Goal: Information Seeking & Learning: Learn about a topic

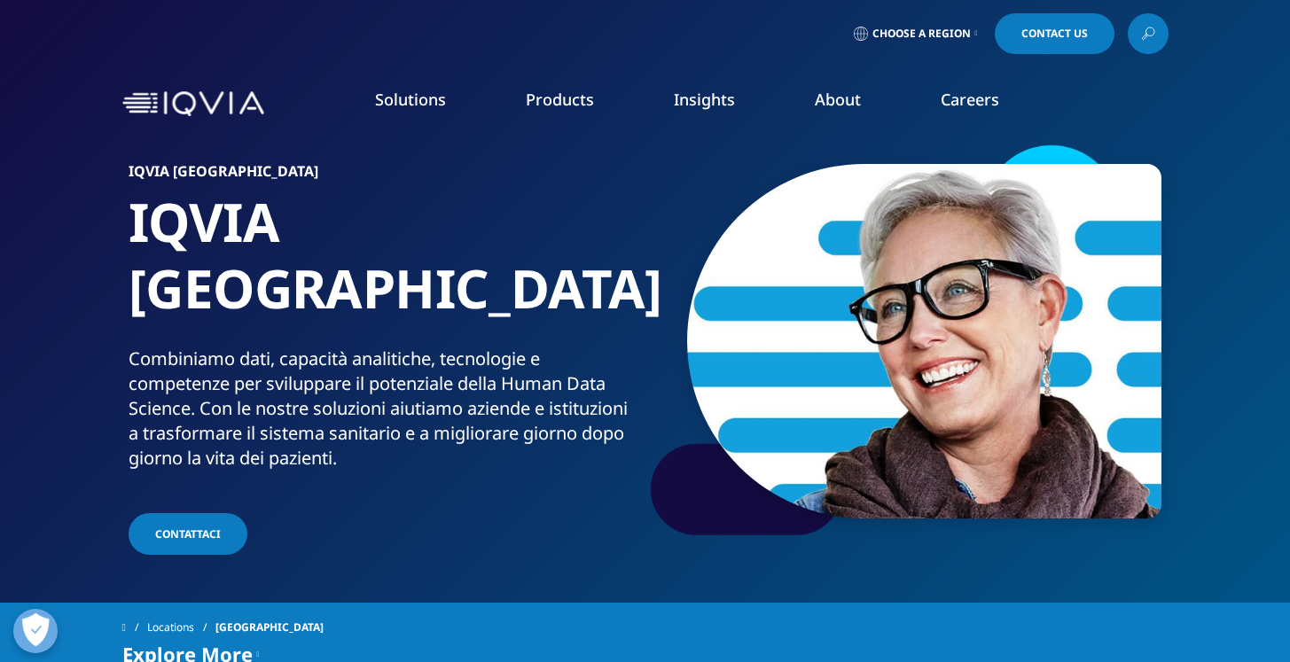
click at [1000, 560] on link "View All" at bounding box center [1126, 562] width 302 height 20
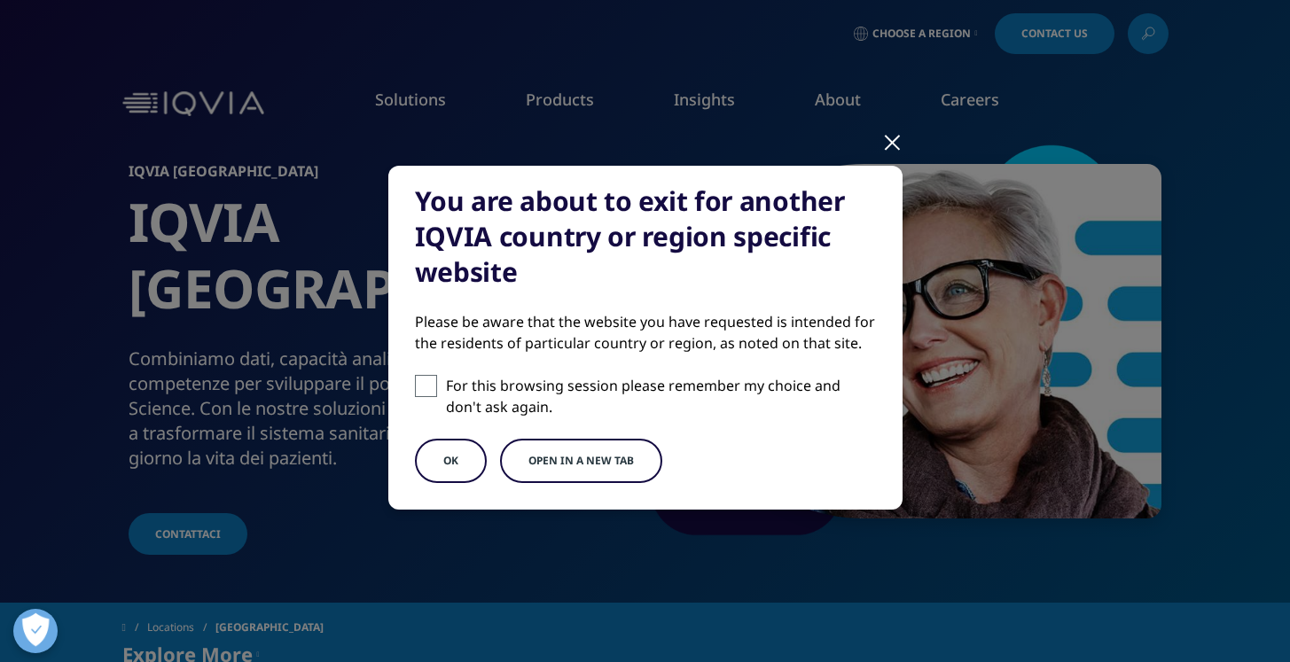
click at [458, 458] on button "OK" at bounding box center [451, 461] width 72 height 44
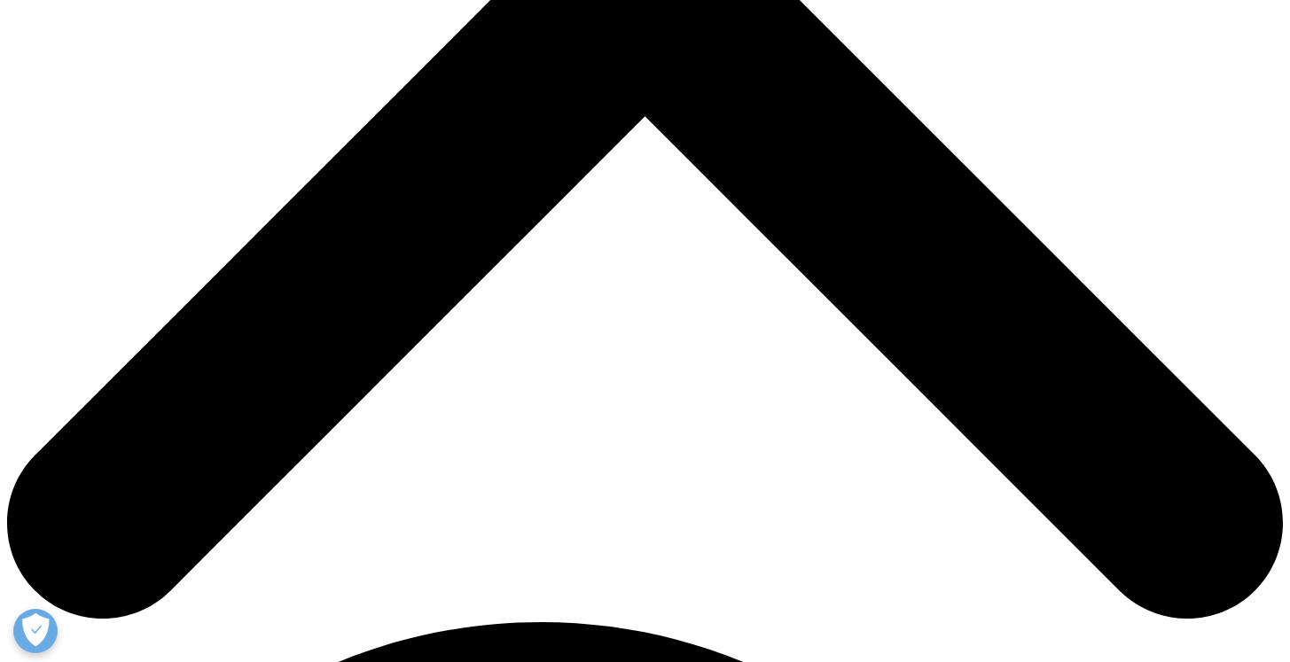
scroll to position [690, 0]
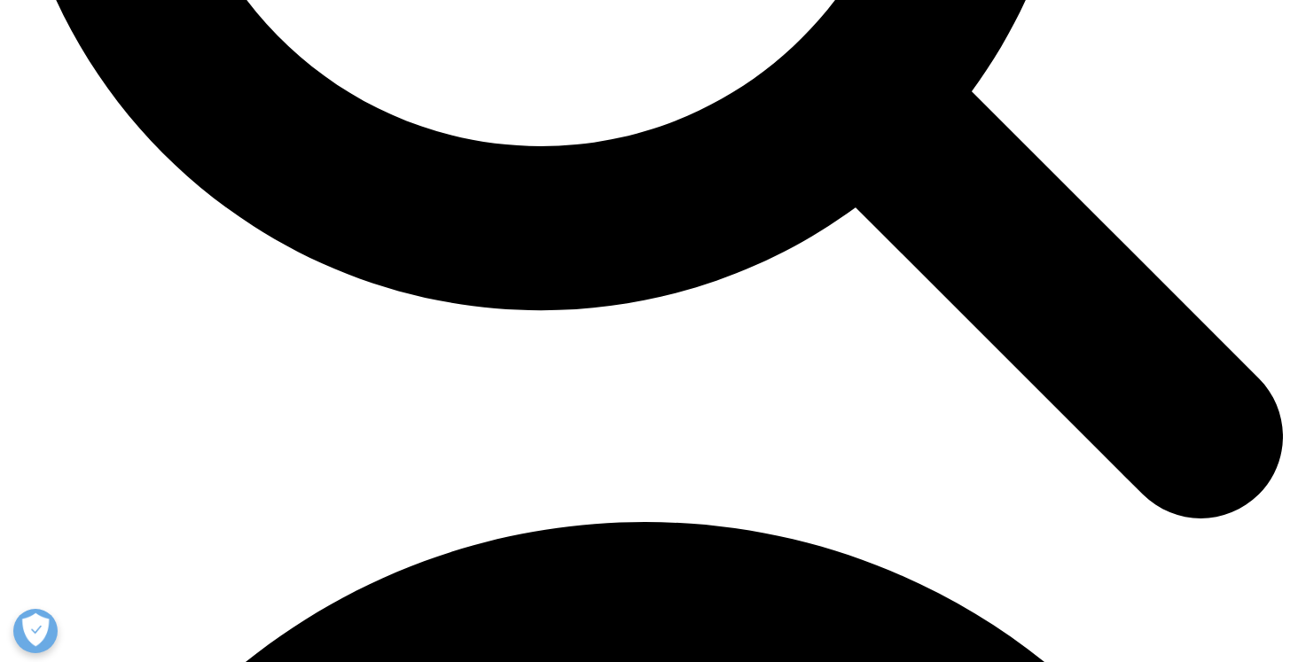
scroll to position [1182, 0]
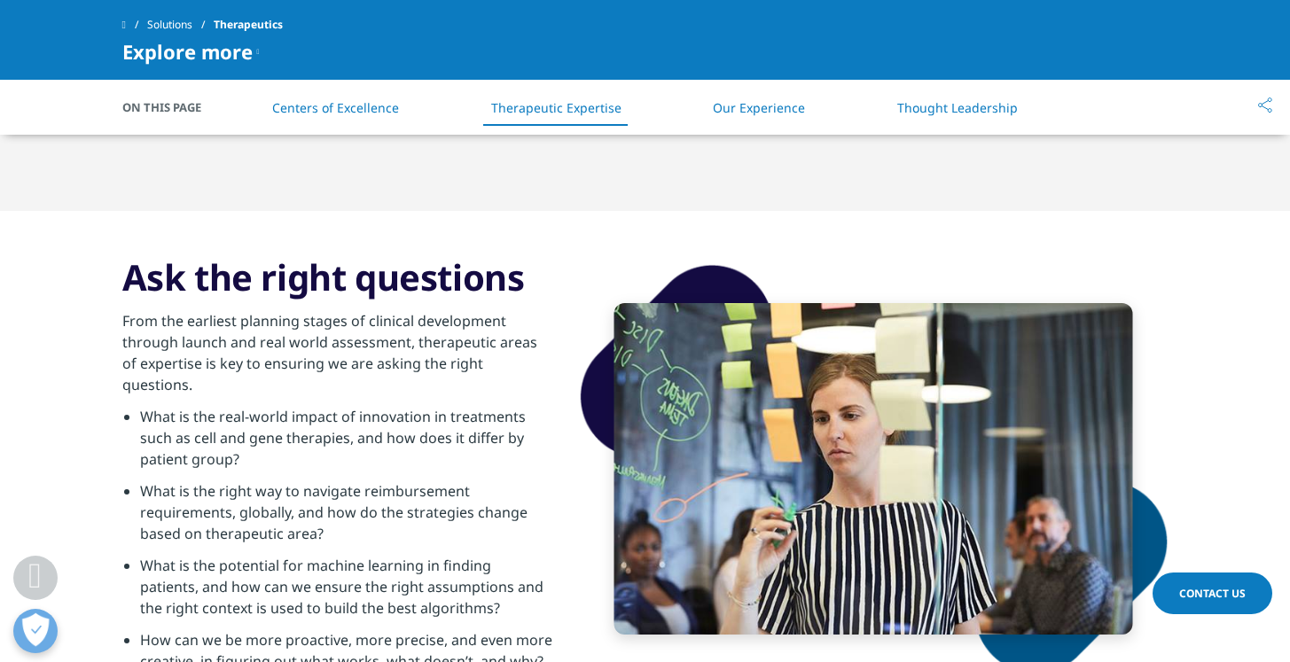
click at [775, 109] on link "Our Experience" at bounding box center [759, 107] width 92 height 17
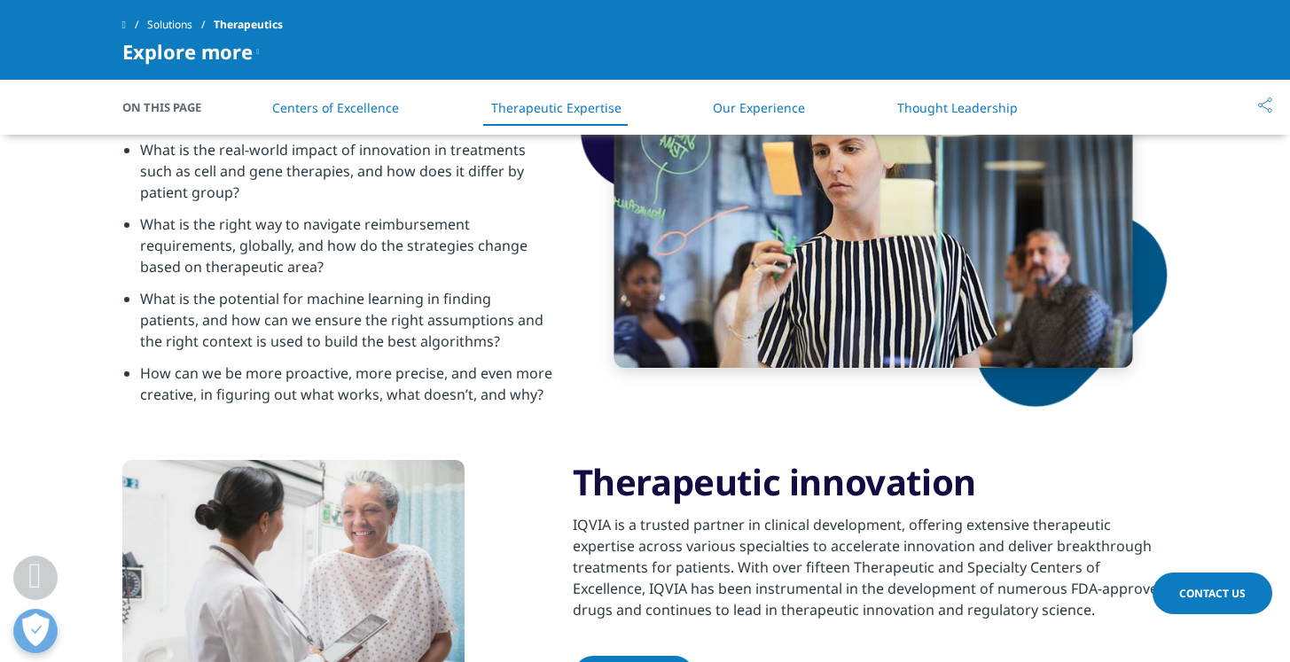
scroll to position [568, 0]
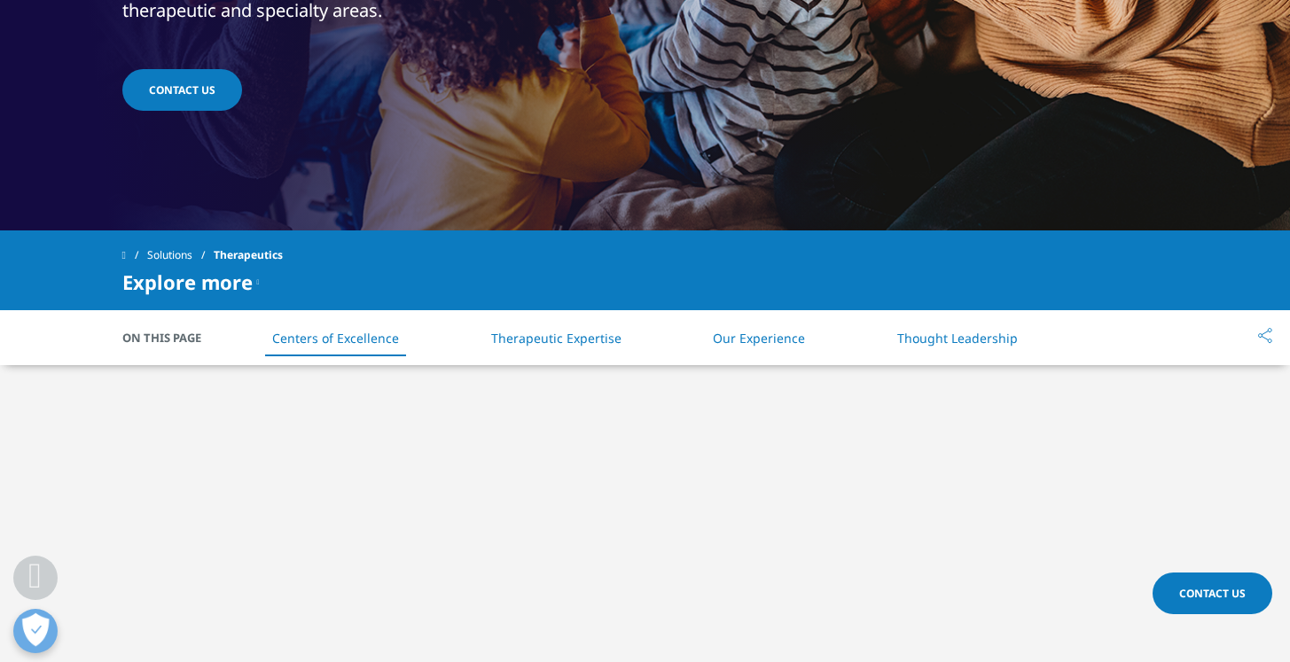
click at [253, 280] on div "Explore more" at bounding box center [190, 281] width 137 height 21
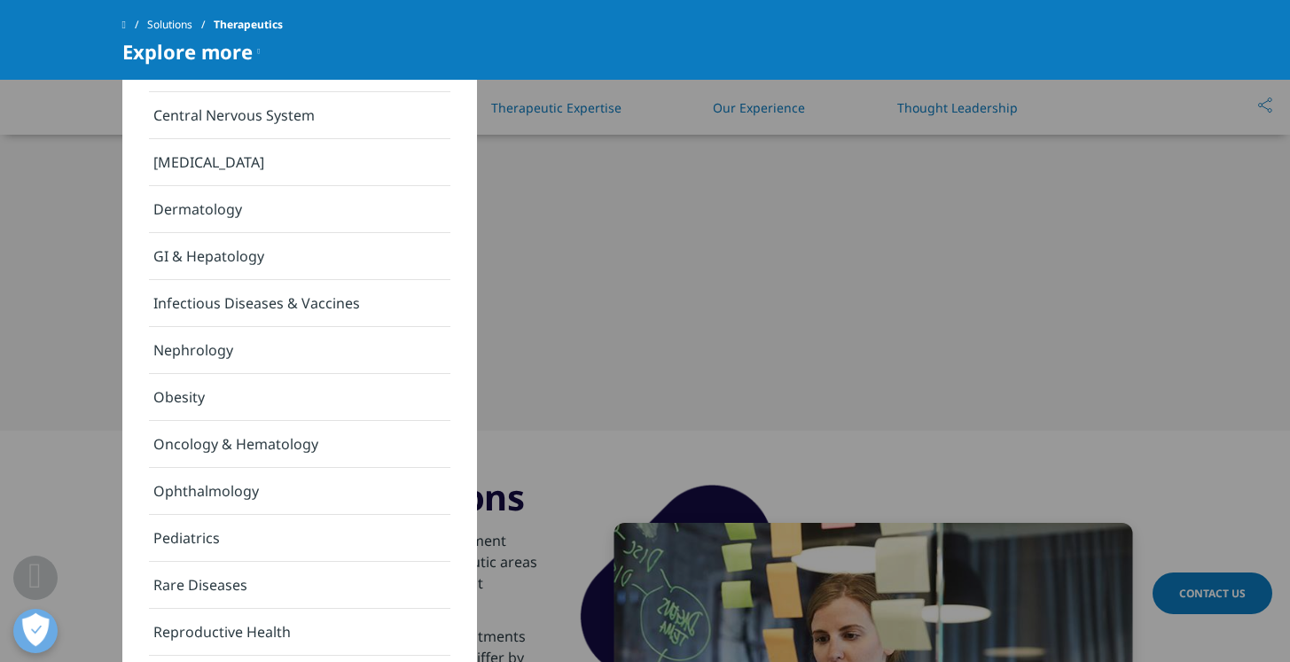
scroll to position [1194, 0]
